Goal: Contribute content: Add original content to the website for others to see

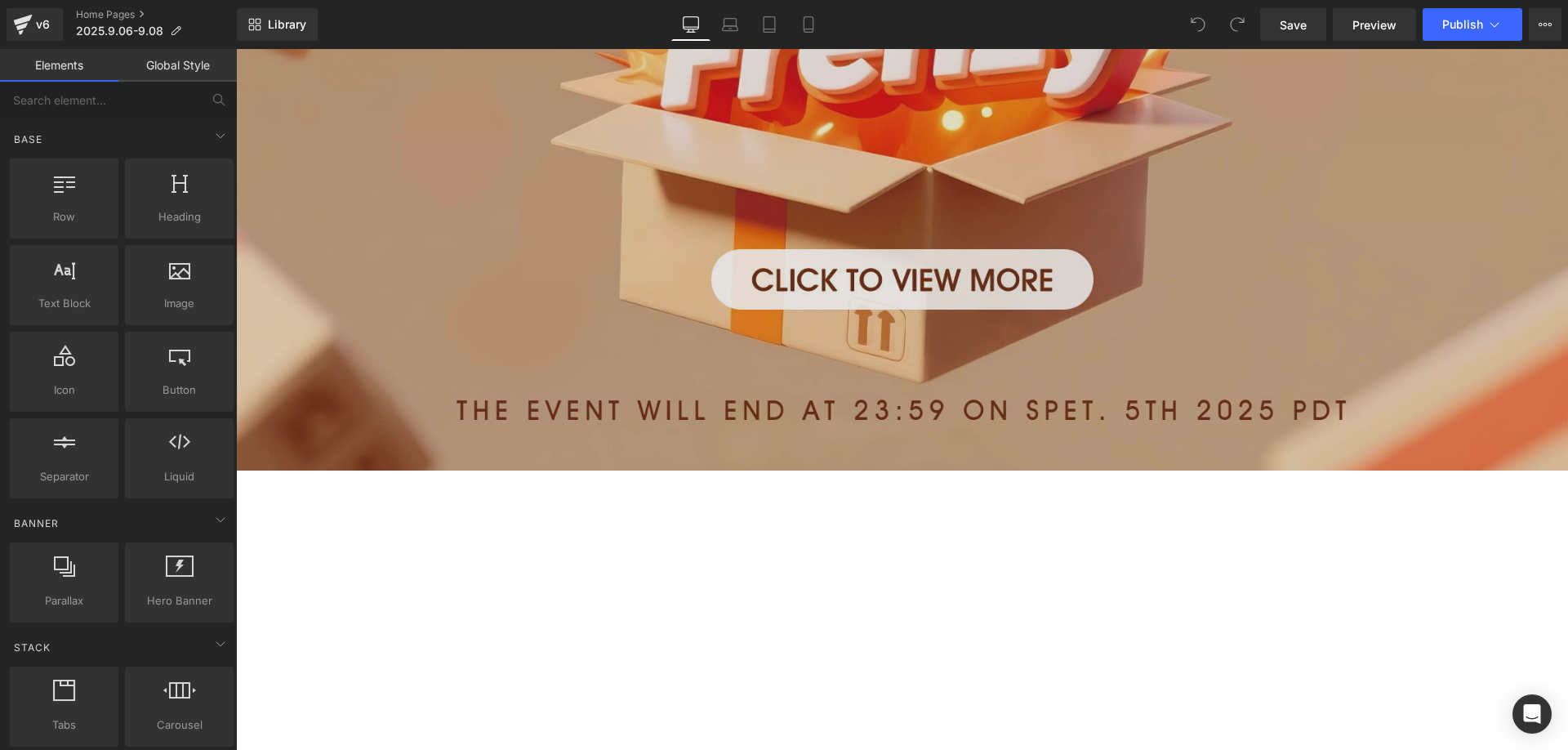
scroll to position [1552, 0]
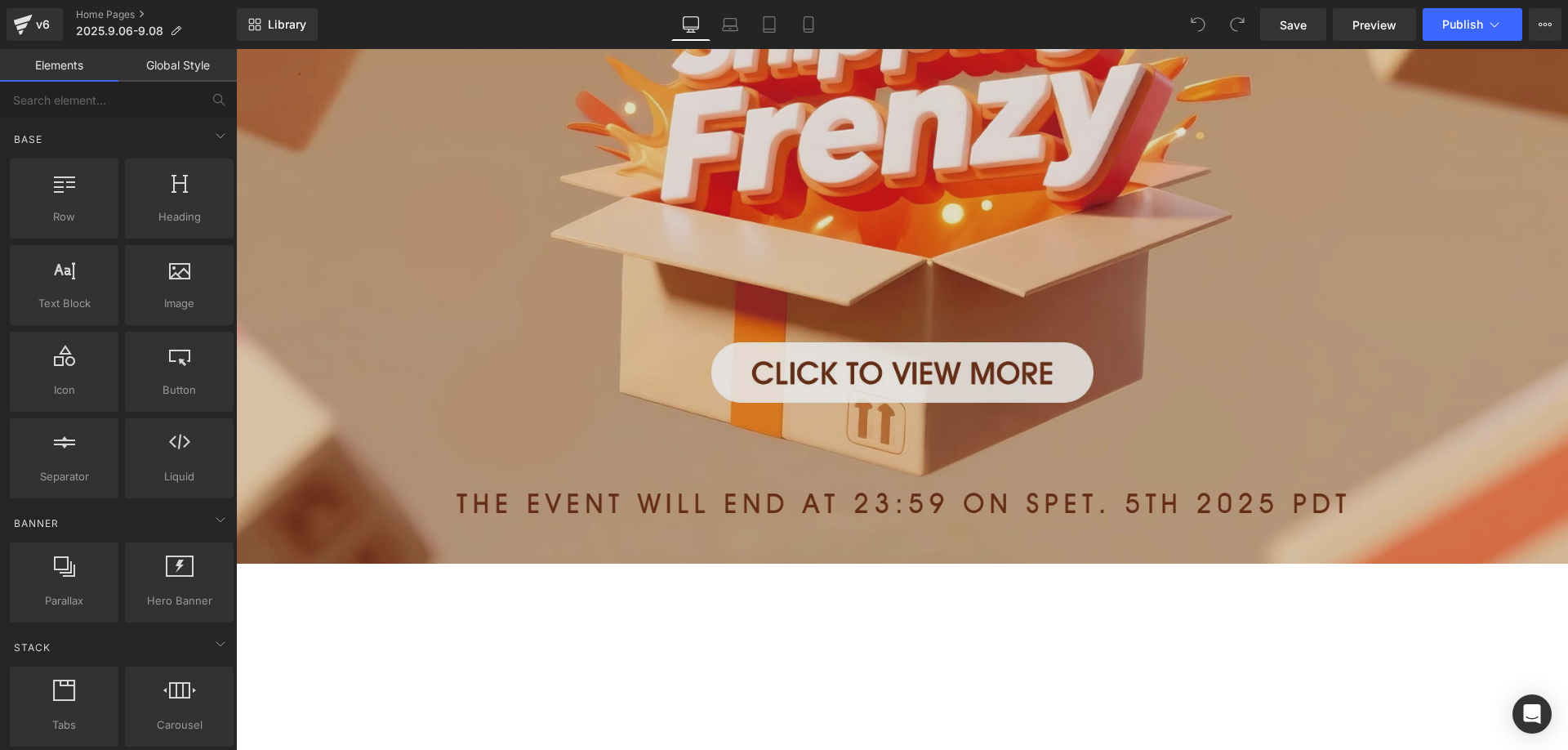
click at [680, 296] on img at bounding box center [901, 174] width 1331 height 780
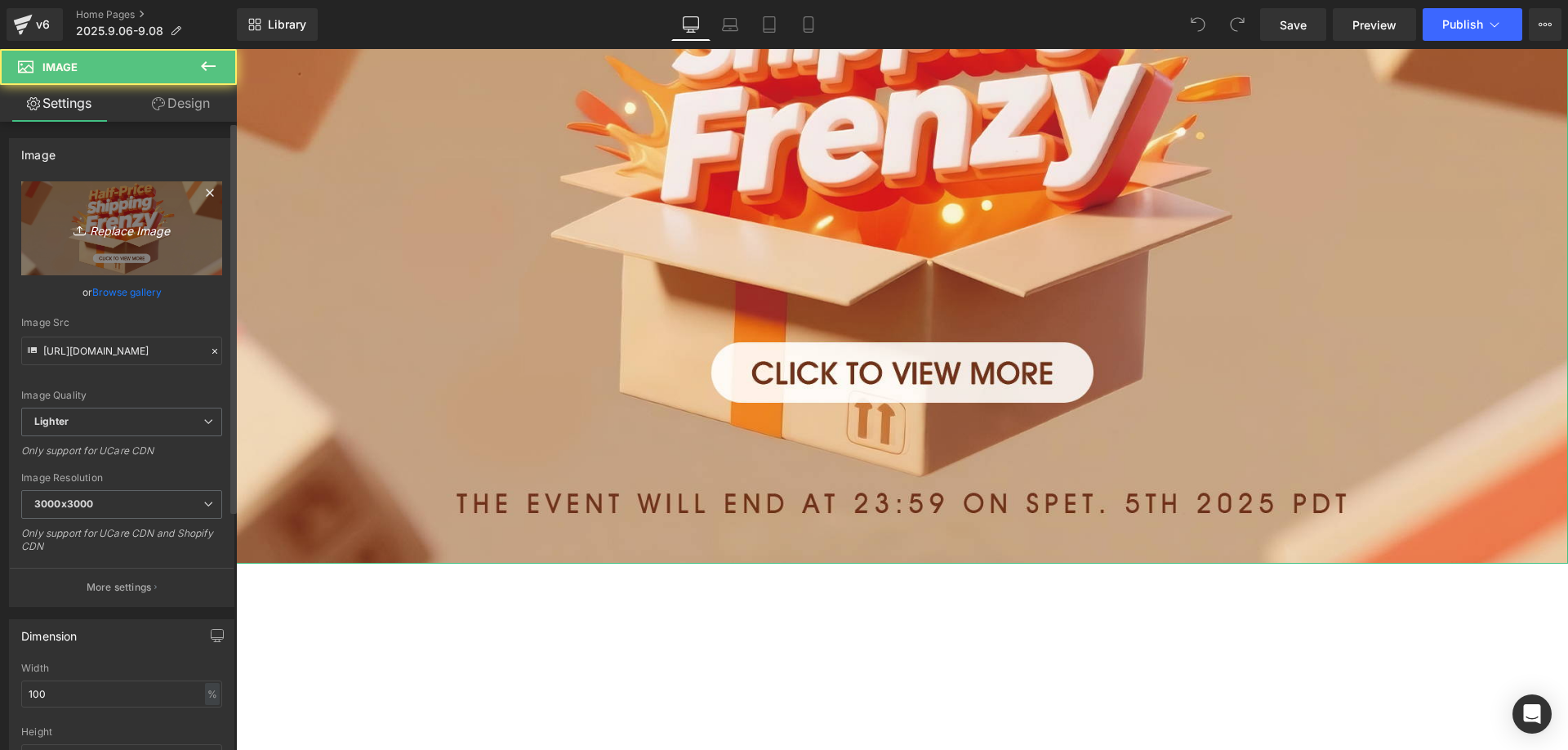
click at [93, 211] on link "Replace Image" at bounding box center [121, 228] width 201 height 94
type input "C:\fakepath\1942822ab1cebc731fd24986f068b762.JPG"
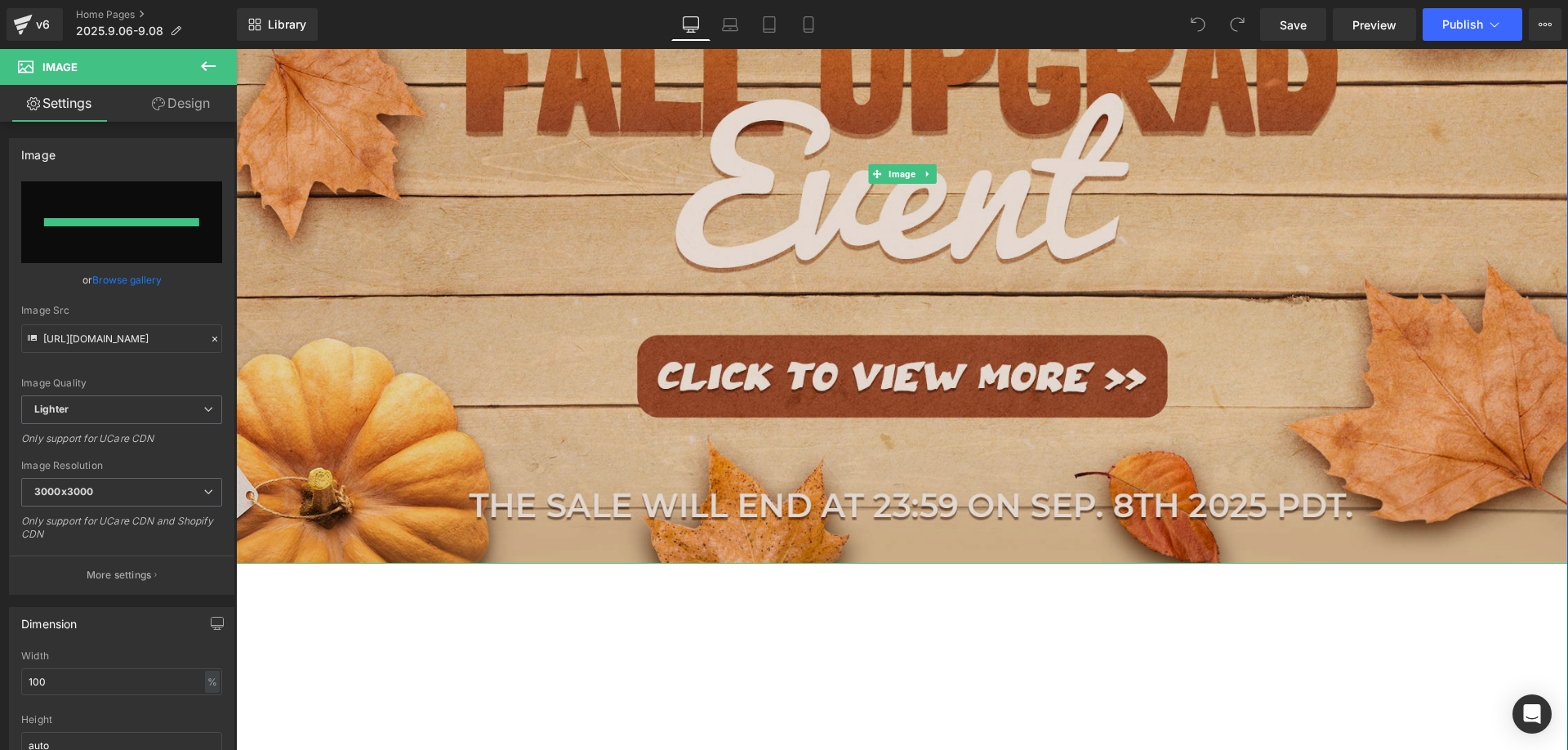
type input "[URL][DOMAIN_NAME]"
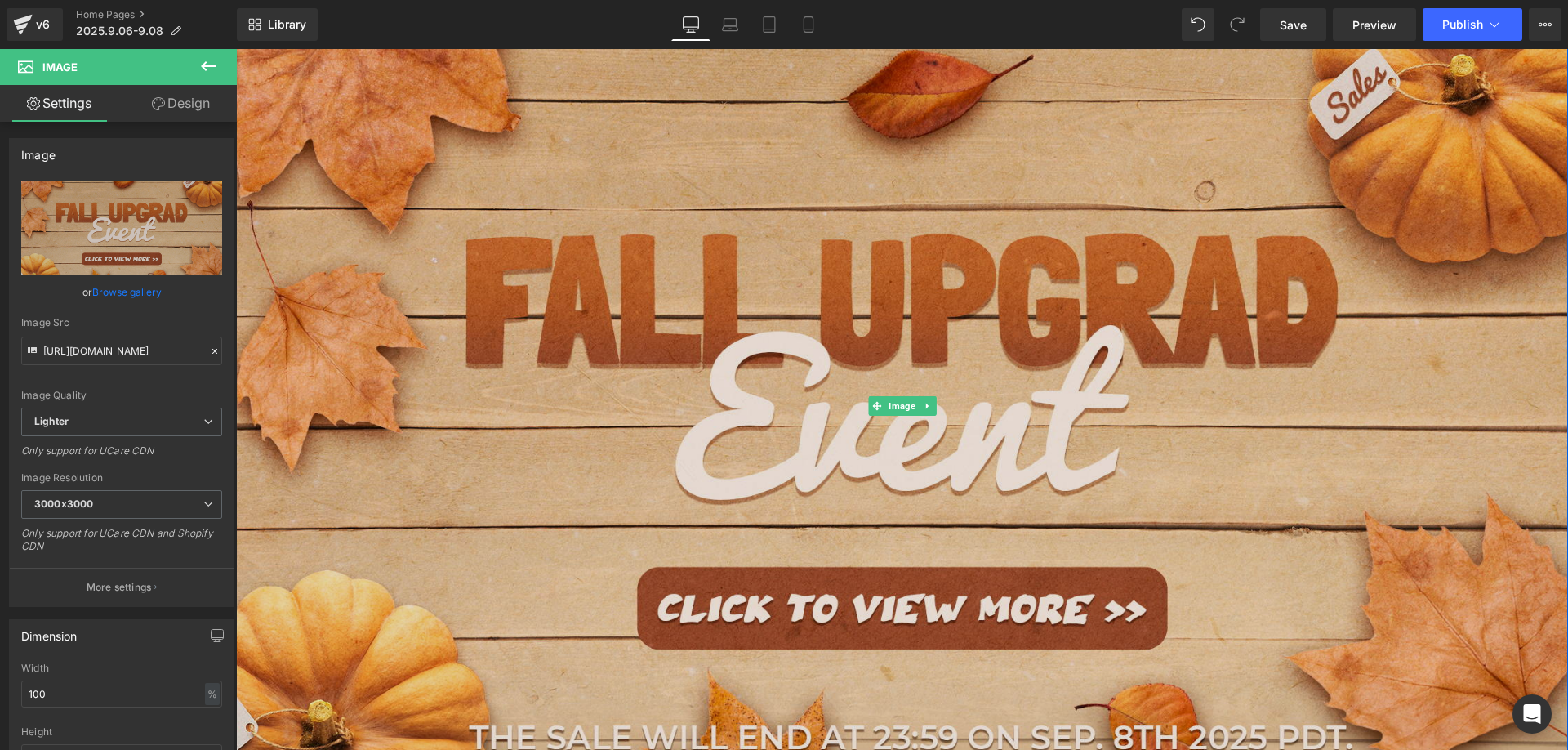
scroll to position [1470, 0]
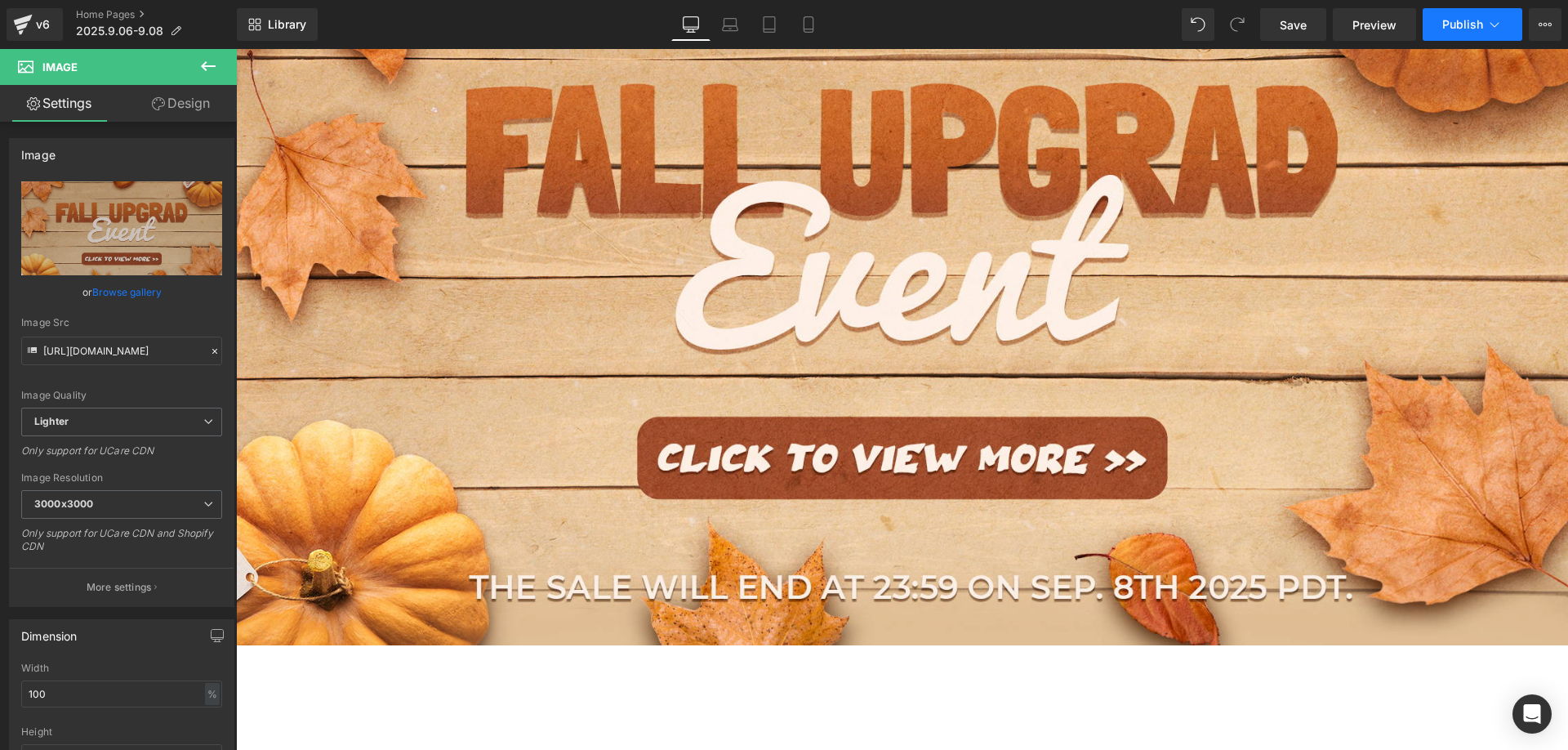
click at [1452, 27] on span "Publish" at bounding box center [1462, 25] width 41 height 13
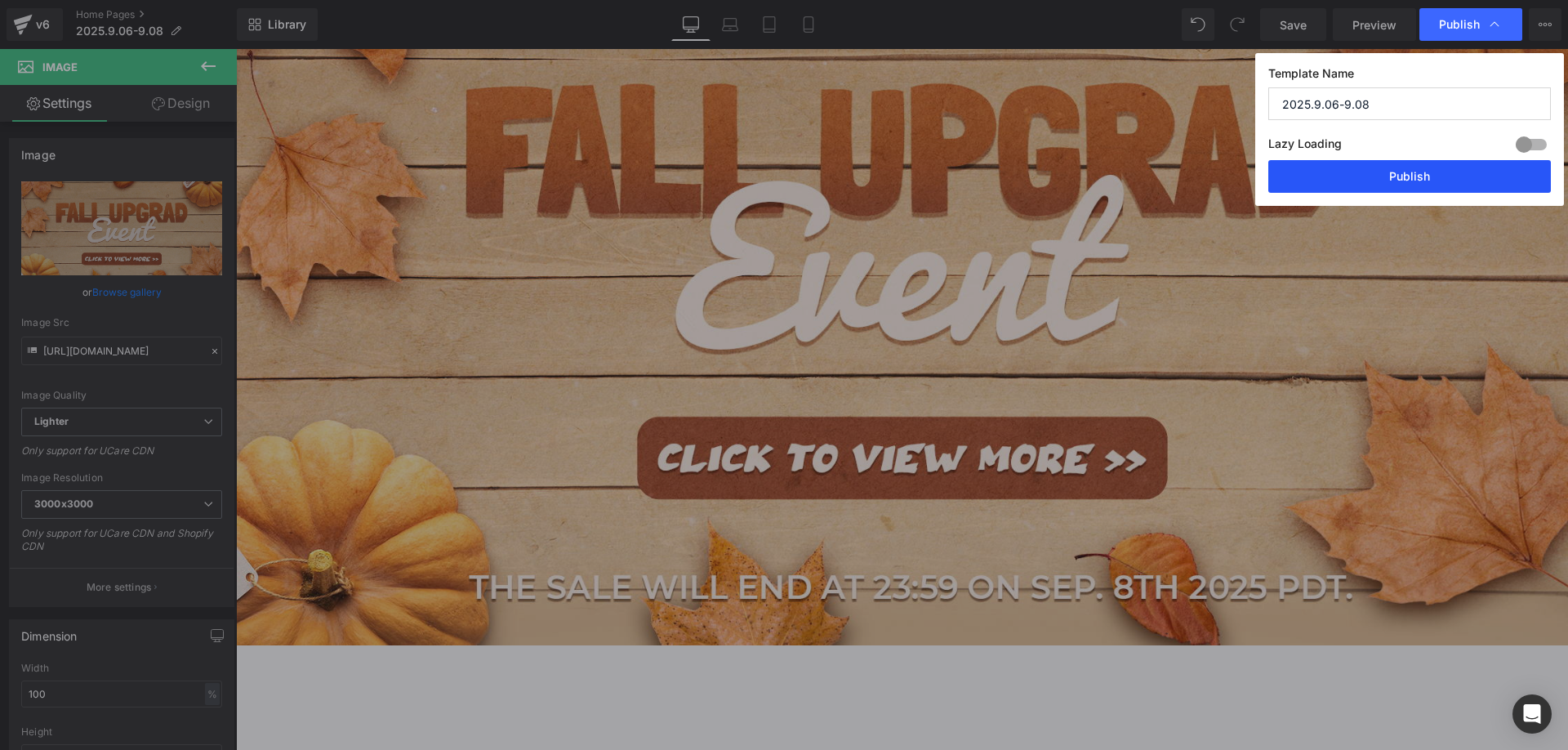
click at [1358, 182] on button "Publish" at bounding box center [1409, 176] width 282 height 33
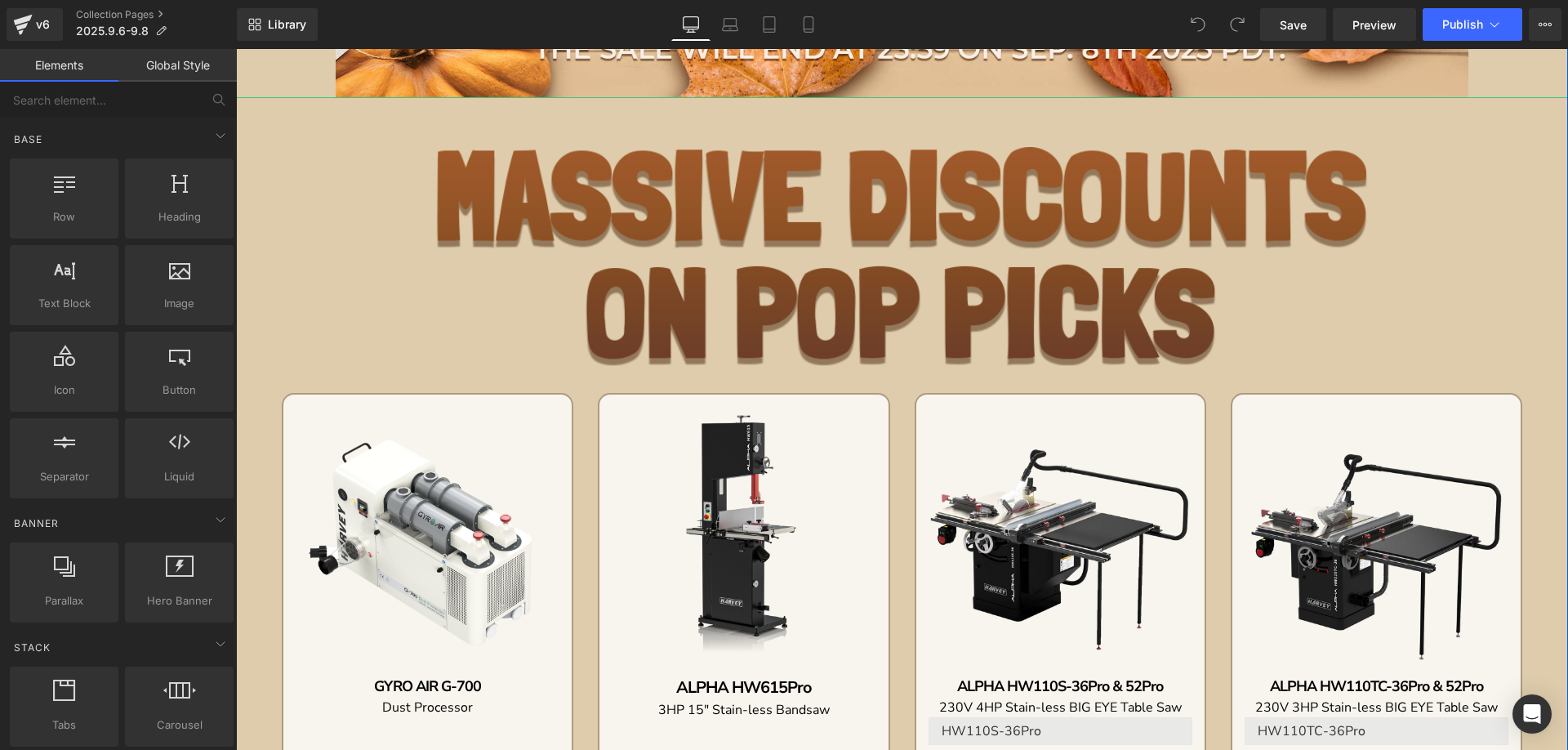
scroll to position [653, 0]
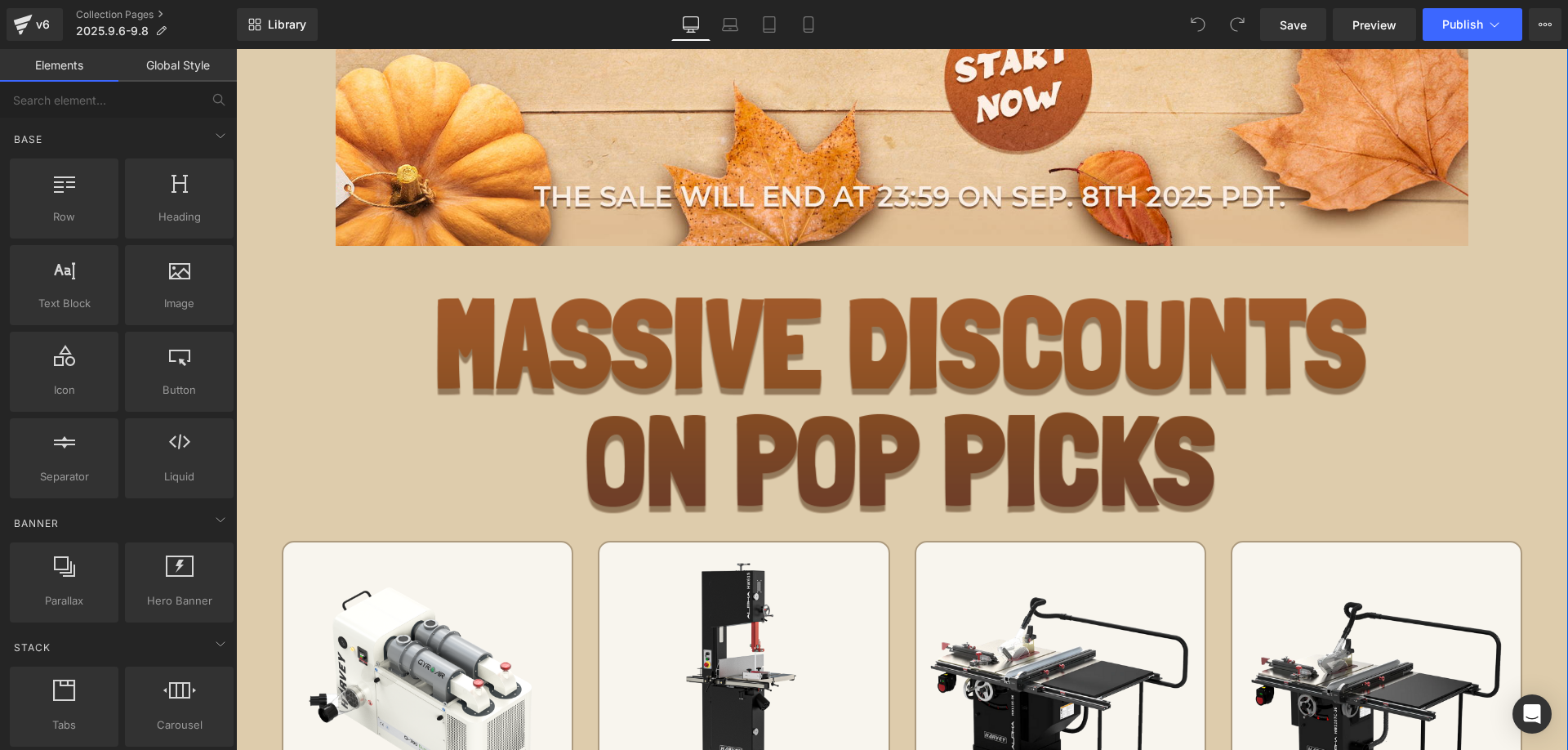
click at [683, 385] on img at bounding box center [901, 405] width 932 height 219
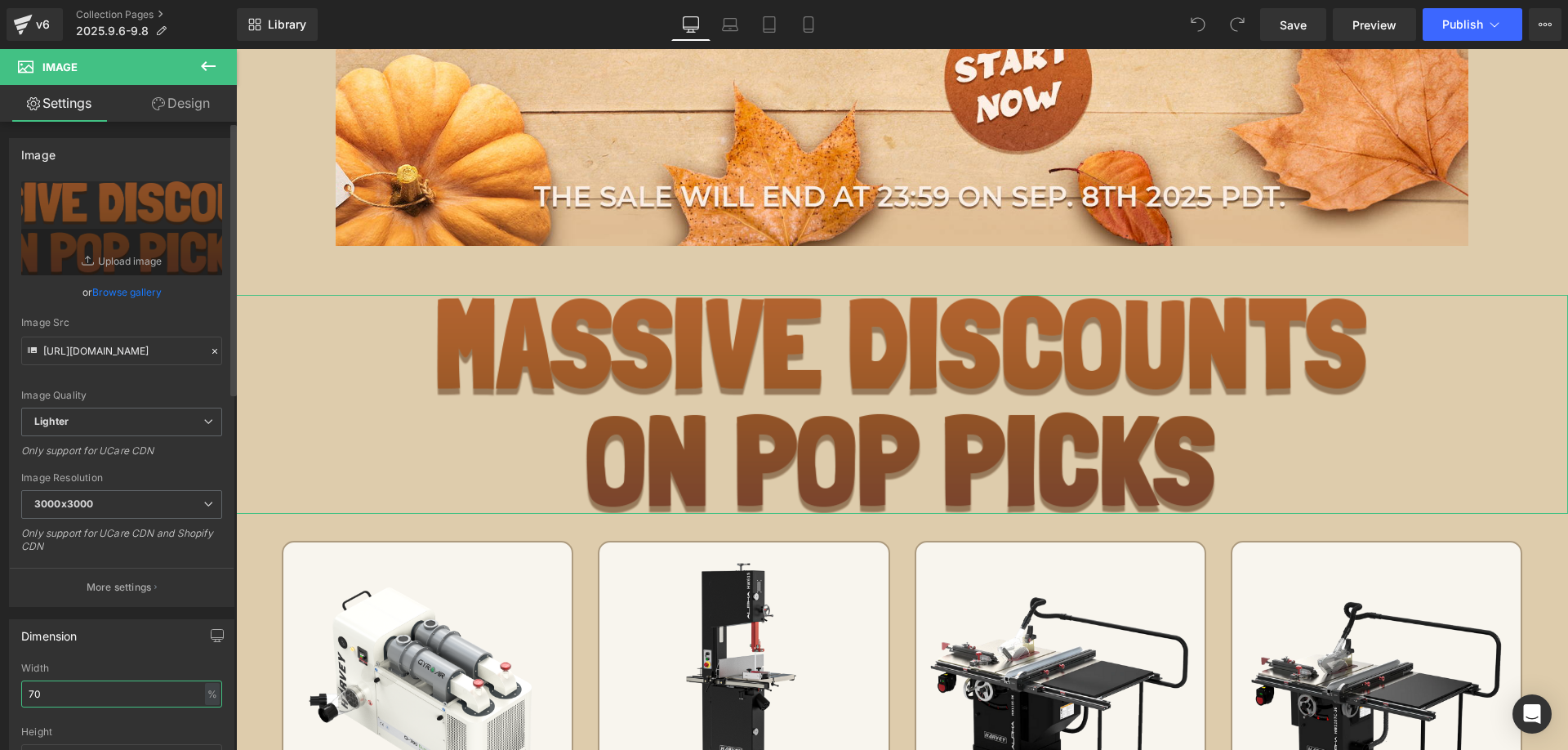
drag, startPoint x: 68, startPoint y: 700, endPoint x: 0, endPoint y: 688, distance: 69.1
click at [0, 688] on div "Dimension 70% Width 70 % % px auto Height auto 0 Circle Image" at bounding box center [121, 716] width 244 height 220
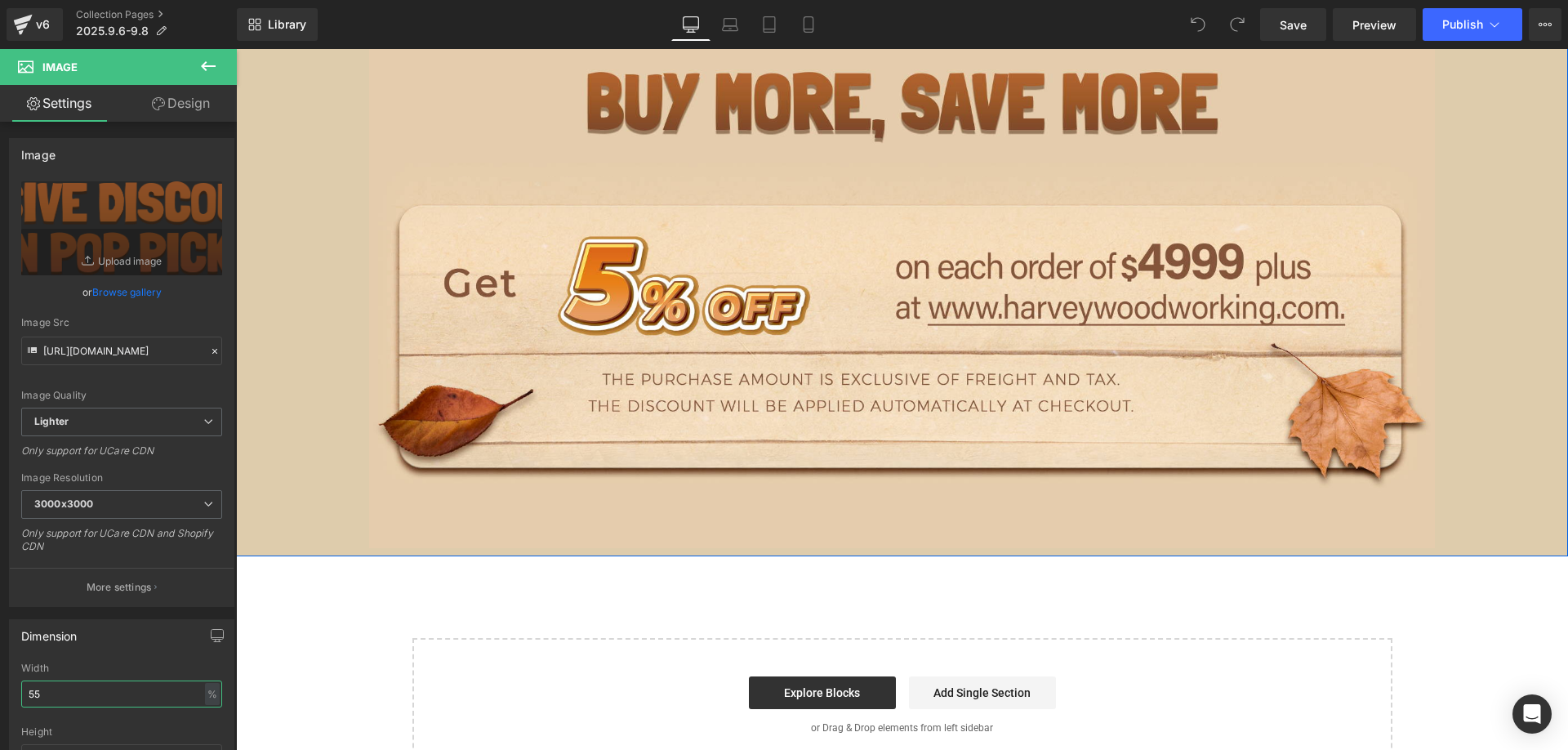
scroll to position [3594, 0]
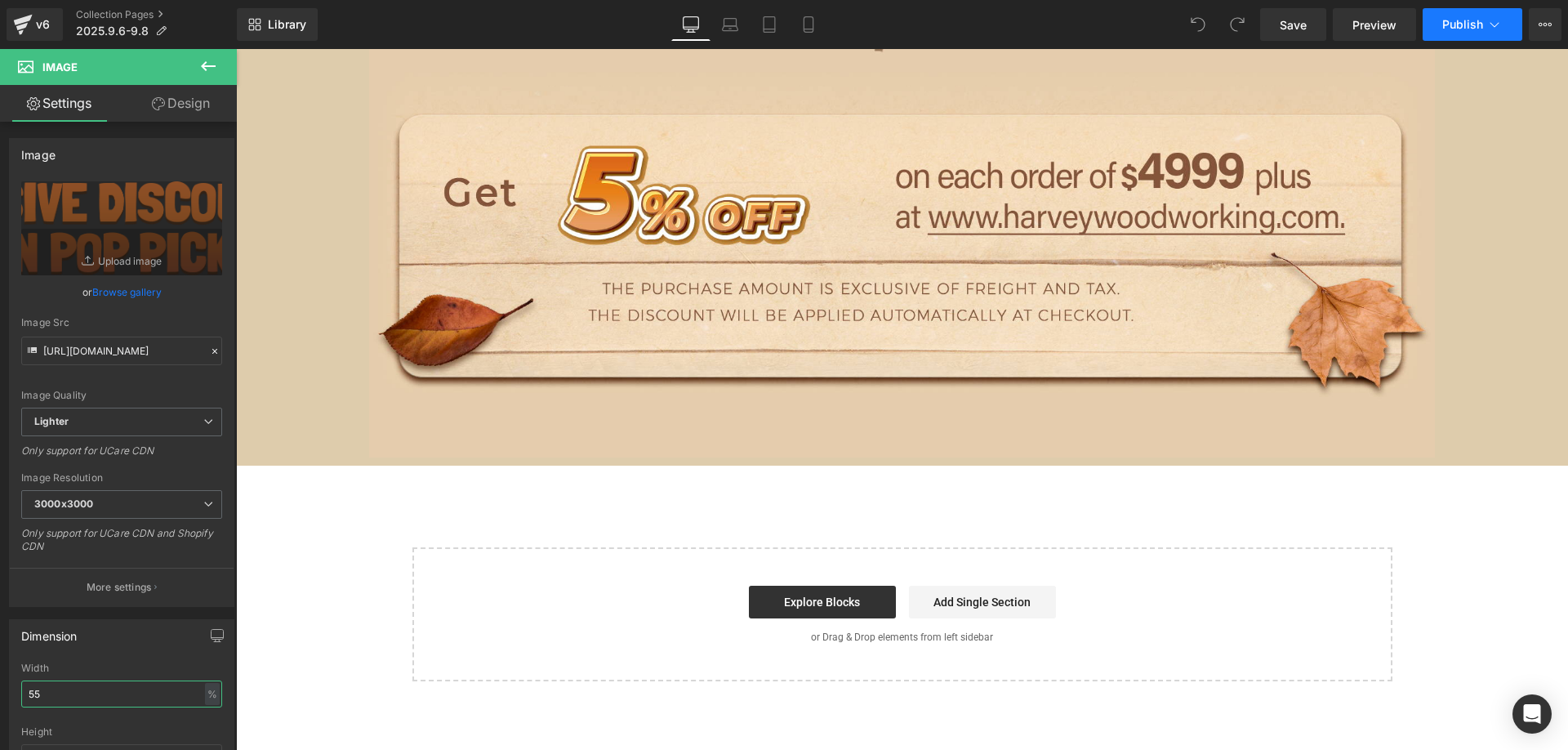
type input "55"
click at [1465, 23] on span "Publish" at bounding box center [1462, 25] width 41 height 13
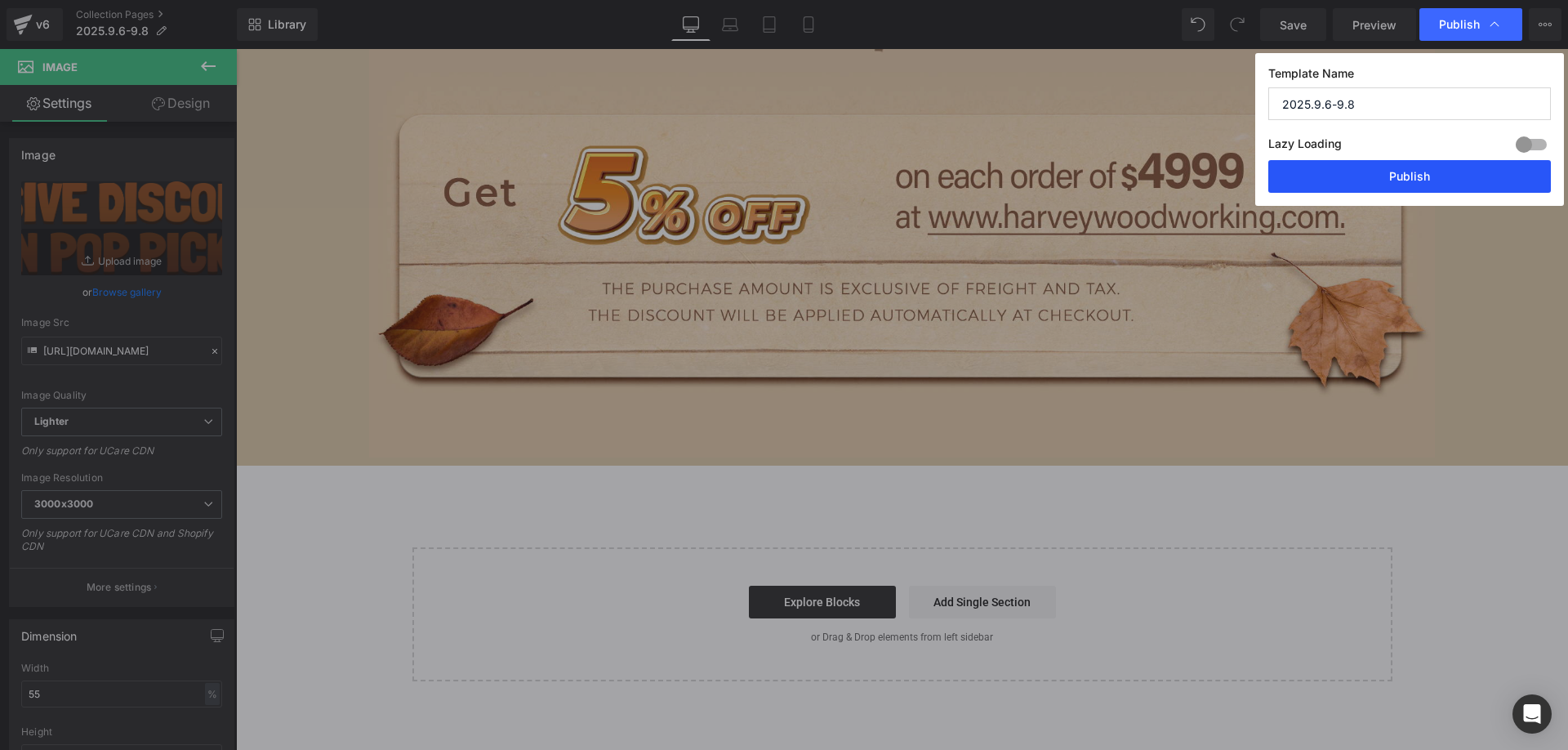
click at [1349, 179] on button "Publish" at bounding box center [1409, 176] width 282 height 33
